Goal: Information Seeking & Learning: Understand process/instructions

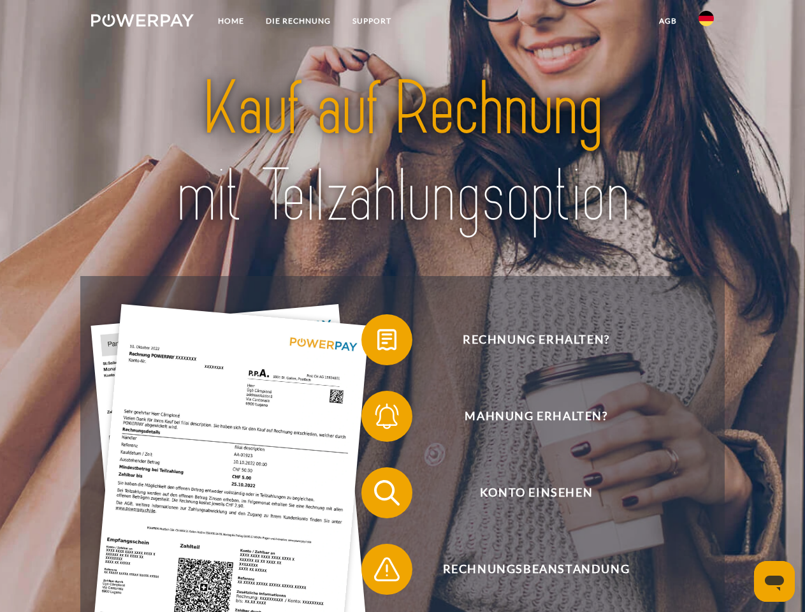
click at [142, 22] on img at bounding box center [142, 20] width 103 height 13
click at [706, 22] on img at bounding box center [705, 18] width 15 height 15
click at [667, 21] on link "agb" at bounding box center [668, 21] width 40 height 23
click at [377, 342] on span at bounding box center [368, 340] width 64 height 64
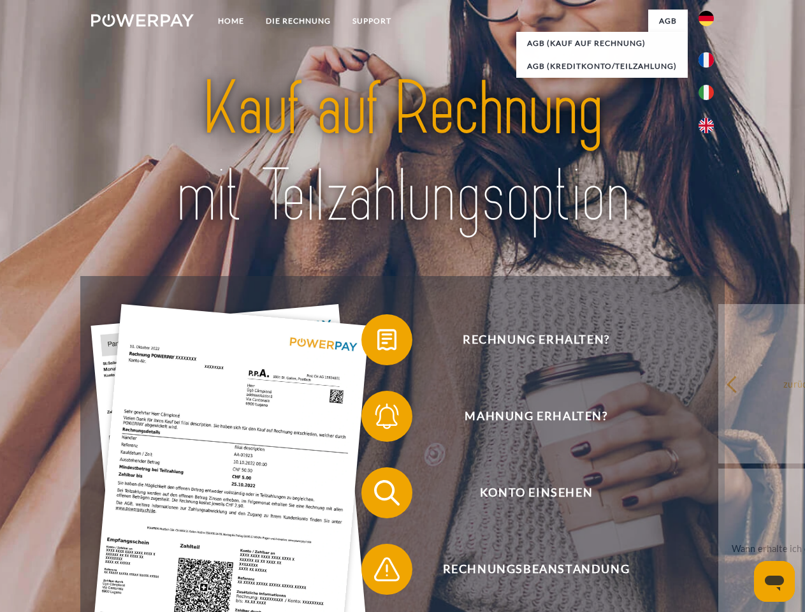
click at [377, 419] on span at bounding box center [368, 416] width 64 height 64
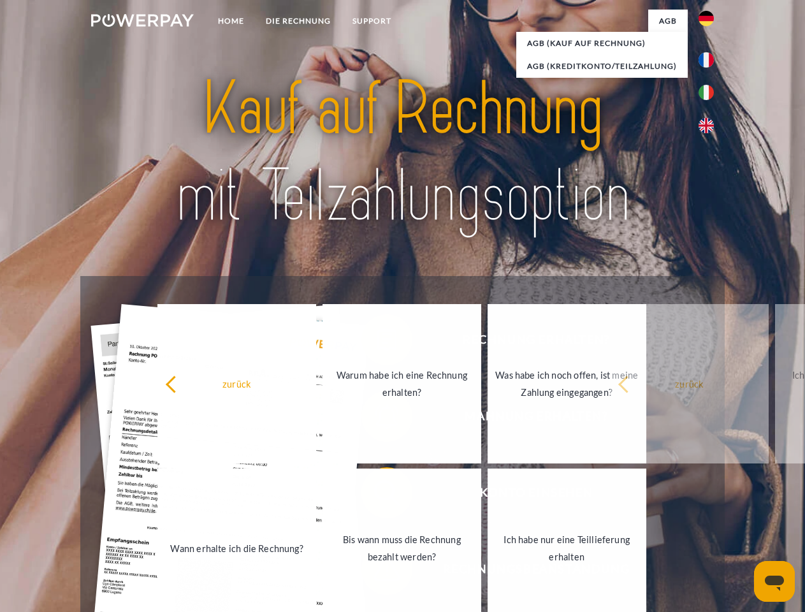
click at [377, 495] on link "Bis wann muss die Rechnung bezahlt werden?" at bounding box center [401, 547] width 159 height 159
click at [377, 572] on span at bounding box center [368, 569] width 64 height 64
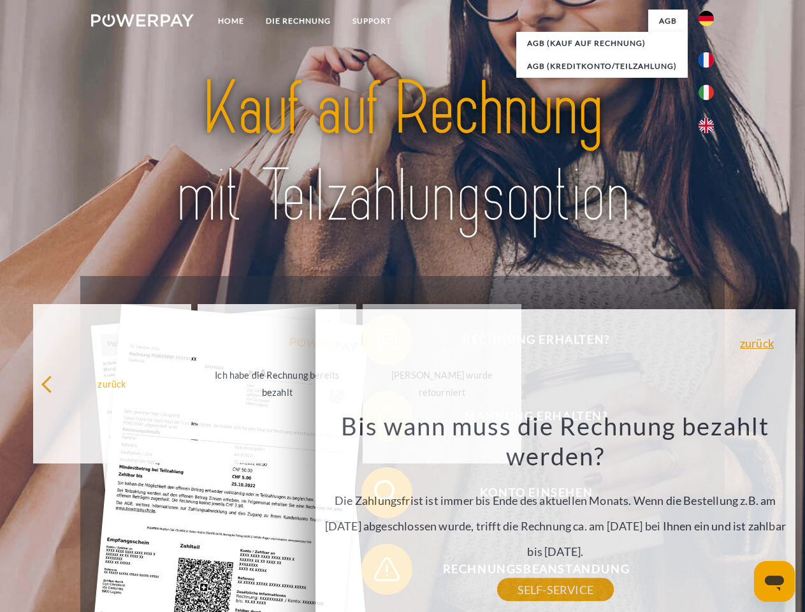
click at [774, 581] on icon "Messaging-Fenster öffnen" at bounding box center [774, 582] width 19 height 15
